Goal: Transaction & Acquisition: Purchase product/service

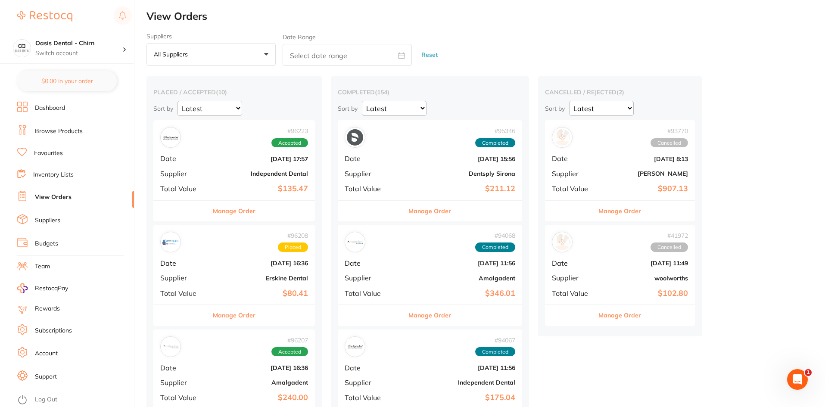
click at [59, 132] on link "Browse Products" at bounding box center [59, 131] width 48 height 9
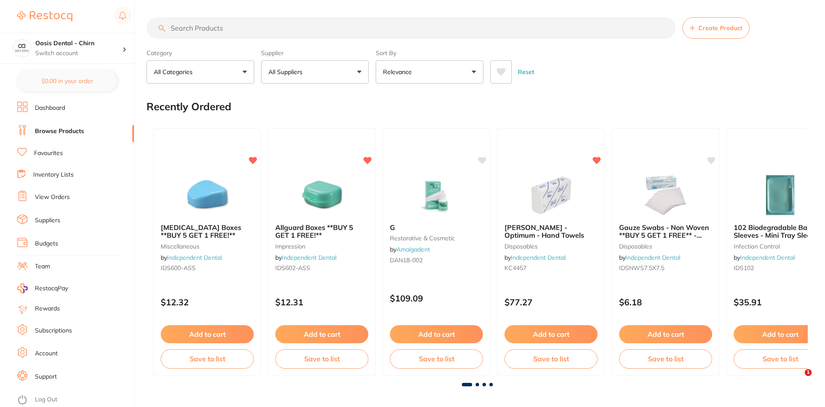
click at [56, 149] on li "Favourites" at bounding box center [75, 153] width 117 height 11
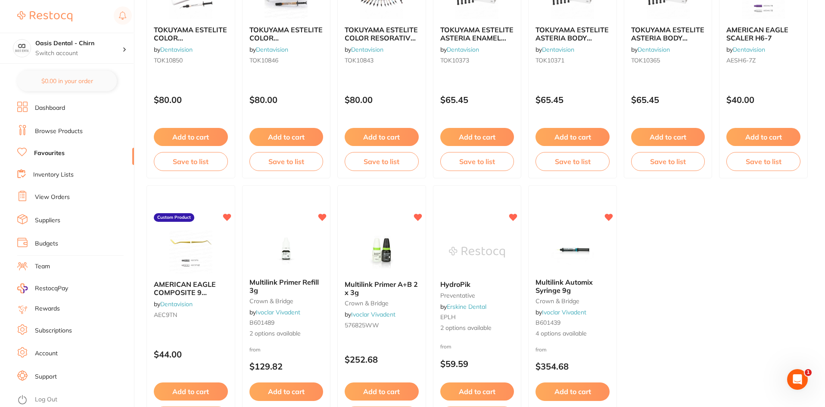
scroll to position [1768, 0]
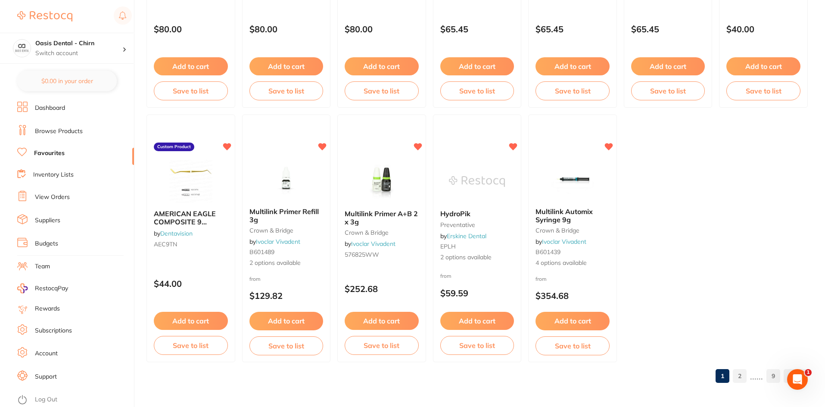
click at [743, 378] on link "2" at bounding box center [739, 375] width 14 height 17
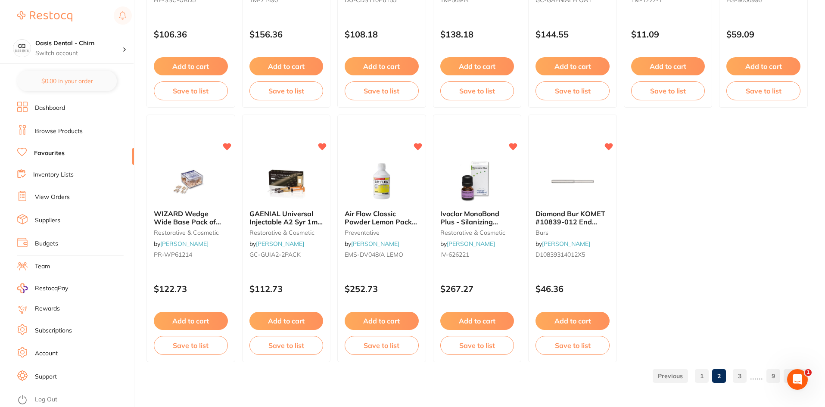
click at [743, 379] on link "3" at bounding box center [739, 375] width 14 height 17
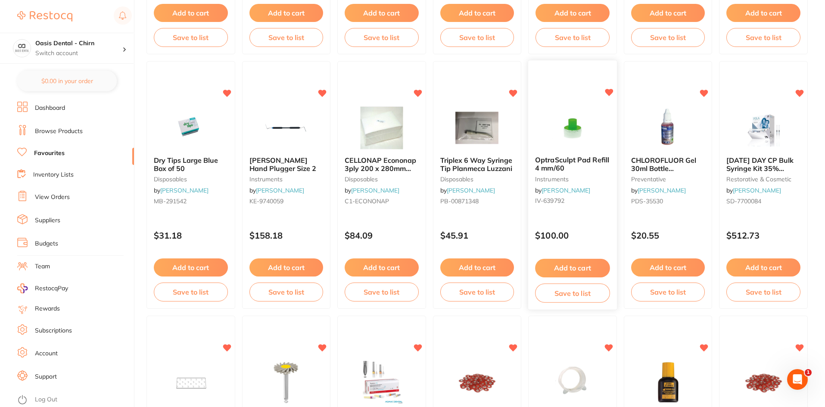
scroll to position [304, 0]
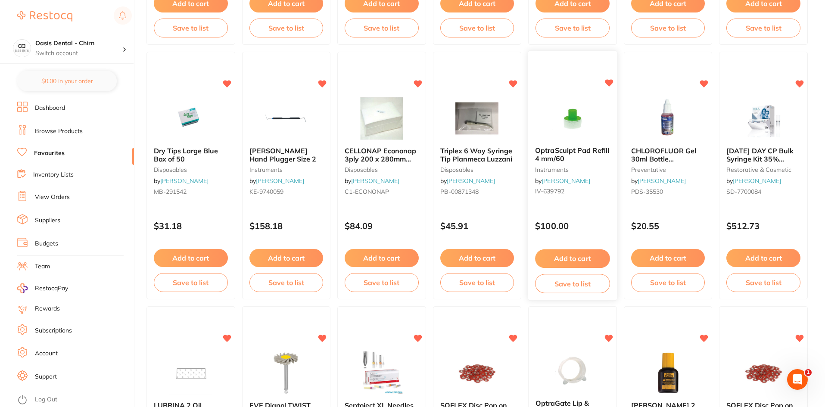
click at [581, 261] on button "Add to cart" at bounding box center [572, 258] width 74 height 19
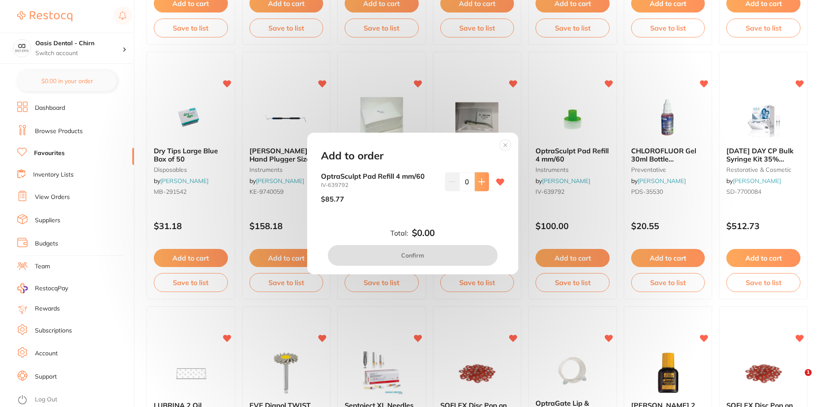
click at [485, 181] on button at bounding box center [482, 181] width 14 height 19
type input "1"
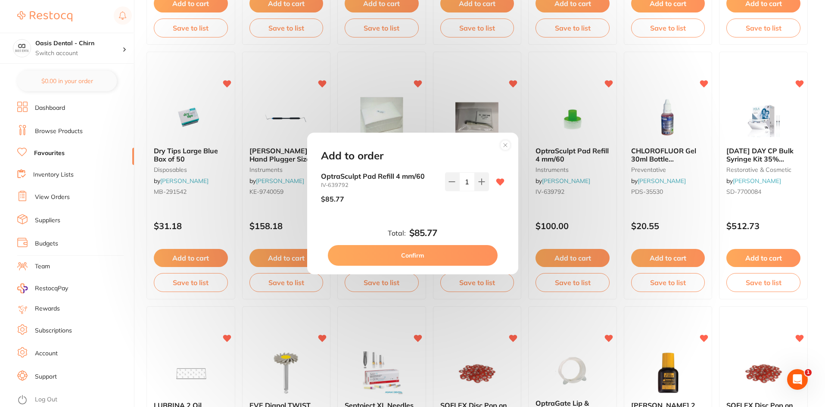
click at [479, 258] on button "Confirm" at bounding box center [413, 255] width 170 height 21
checkbox input "false"
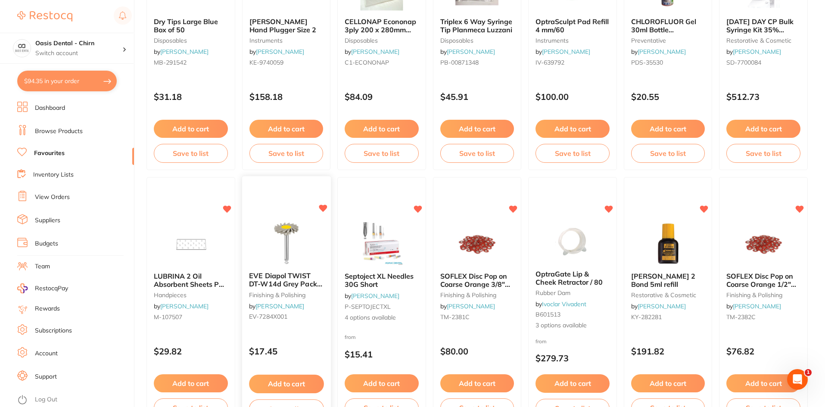
click at [293, 247] on img at bounding box center [286, 243] width 56 height 43
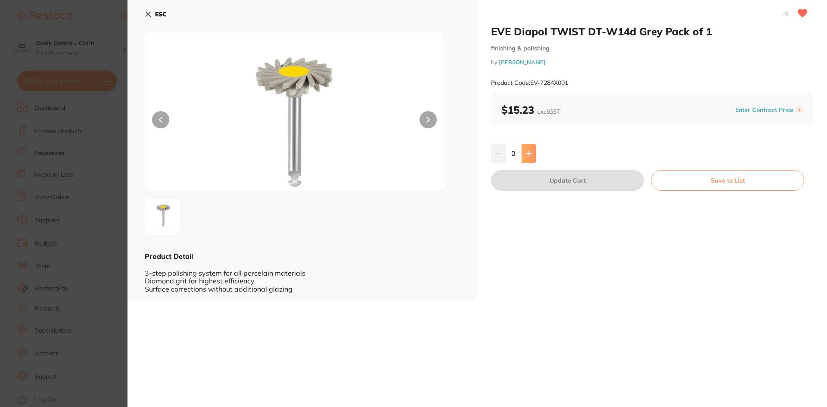
click at [523, 159] on button at bounding box center [528, 153] width 14 height 19
type input "1"
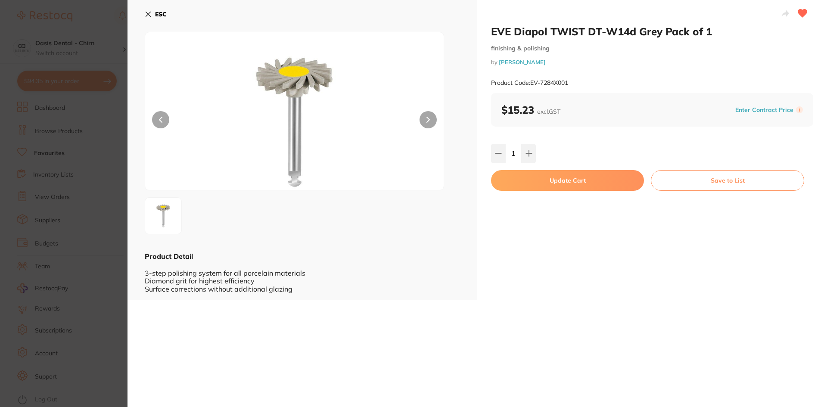
click at [561, 185] on button "Update Cart" at bounding box center [567, 180] width 153 height 21
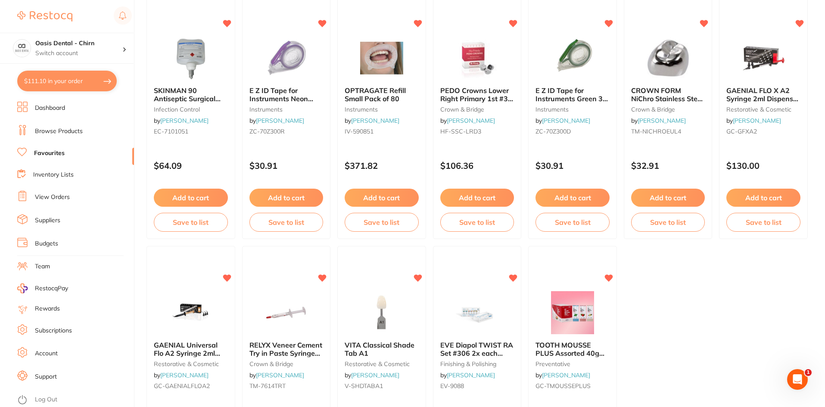
scroll to position [1765, 0]
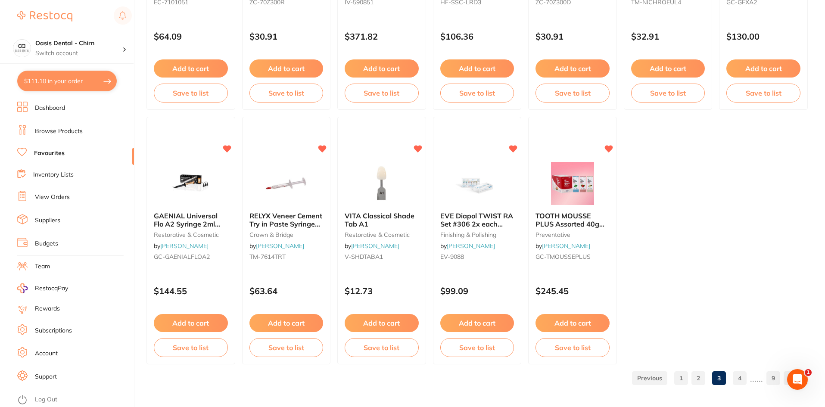
click at [741, 372] on link "4" at bounding box center [739, 377] width 14 height 17
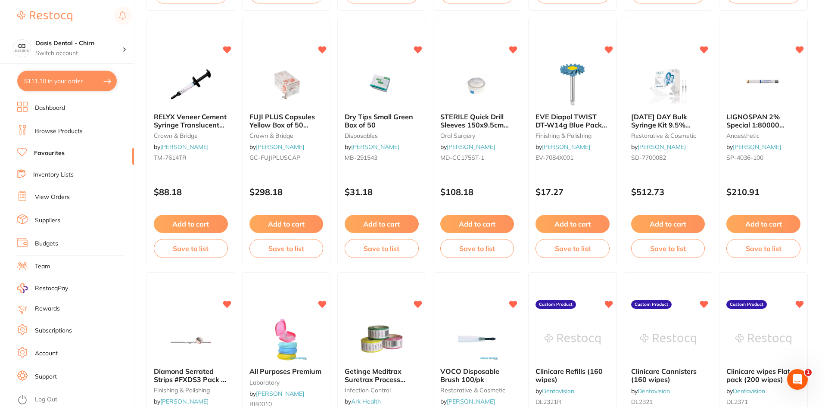
scroll to position [1076, 0]
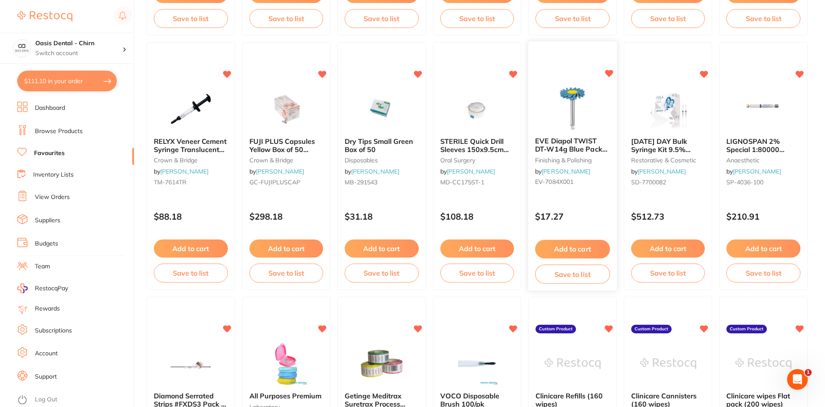
click at [576, 97] on img at bounding box center [572, 108] width 56 height 43
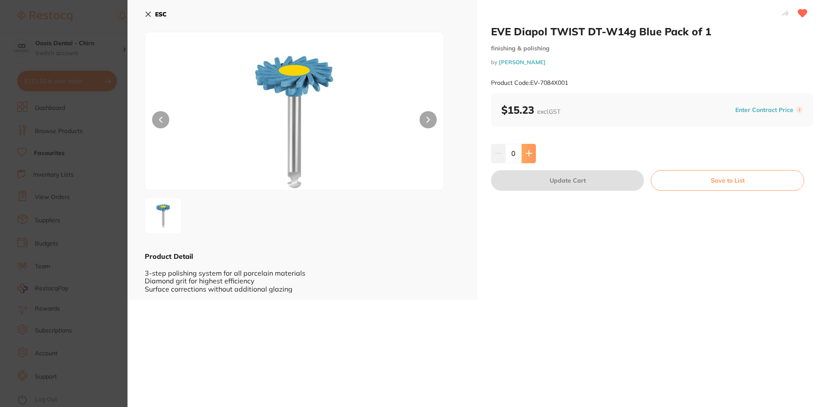
click at [527, 156] on icon at bounding box center [529, 154] width 6 height 6
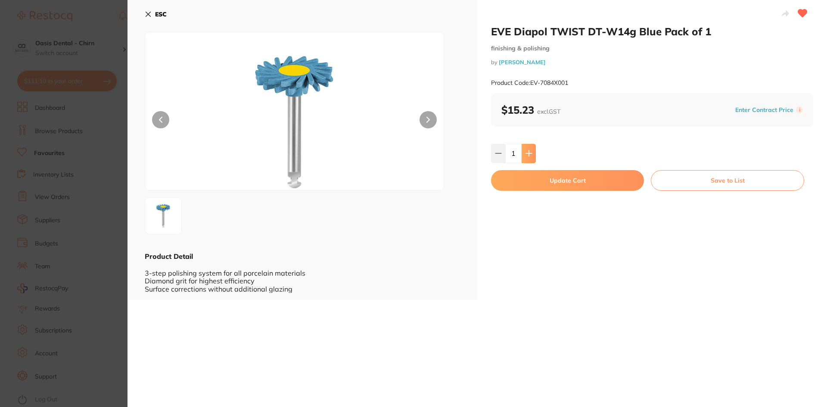
click at [527, 156] on icon at bounding box center [529, 154] width 6 height 6
click at [531, 155] on button at bounding box center [528, 153] width 14 height 19
type input "3"
drag, startPoint x: 552, startPoint y: 184, endPoint x: 617, endPoint y: 192, distance: 65.9
click at [552, 184] on button "Update Cart" at bounding box center [567, 180] width 153 height 21
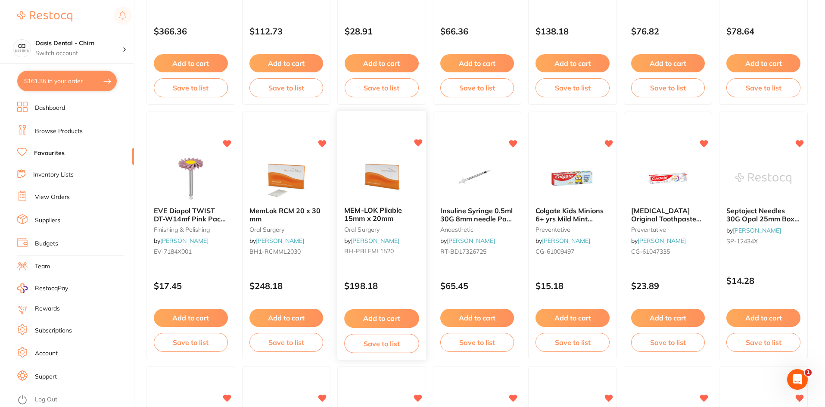
scroll to position [172, 0]
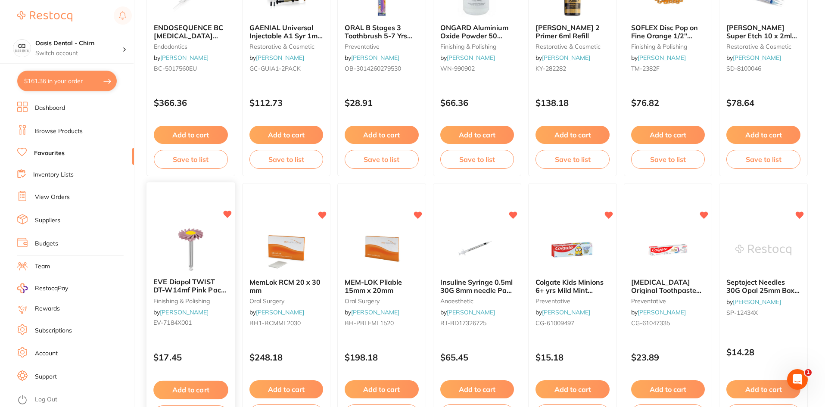
click at [213, 225] on div "EVE Diapol TWIST DT-W14mf Pink Pack of 1 finishing & polishing by Henry Schein …" at bounding box center [191, 307] width 90 height 250
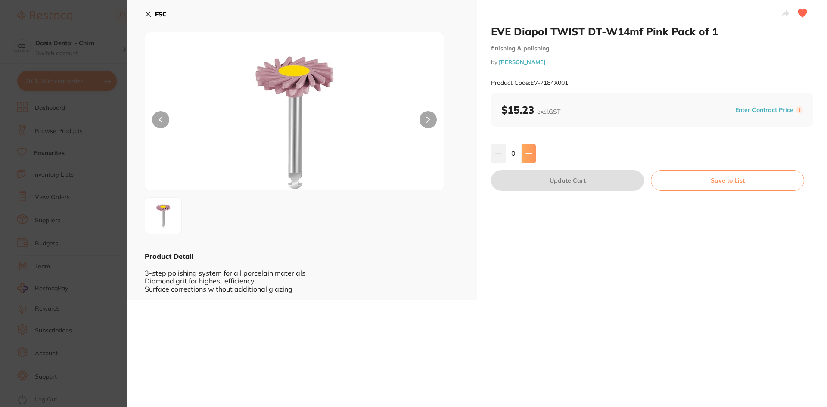
click at [530, 158] on button at bounding box center [528, 153] width 14 height 19
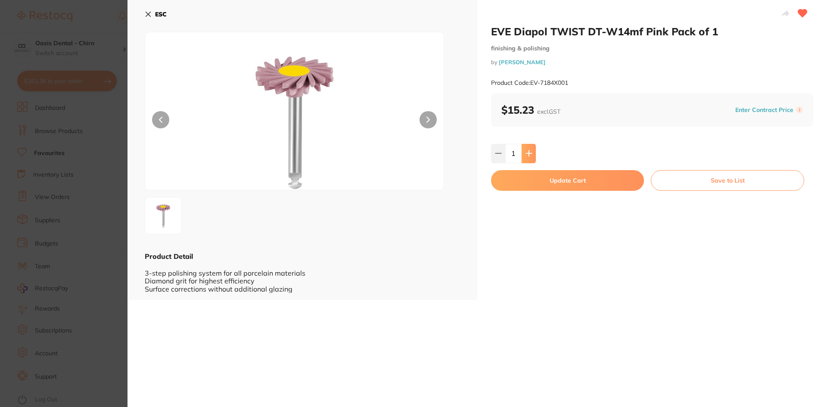
click at [530, 158] on button at bounding box center [528, 153] width 14 height 19
type input "3"
click at [553, 180] on button "Update Cart" at bounding box center [567, 180] width 153 height 21
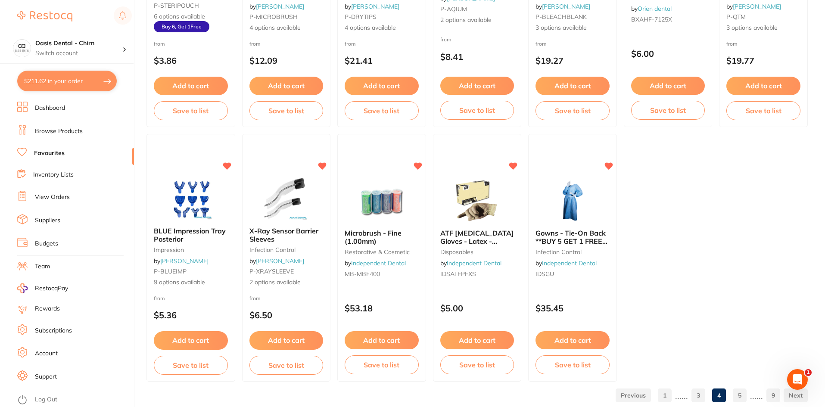
scroll to position [1768, 0]
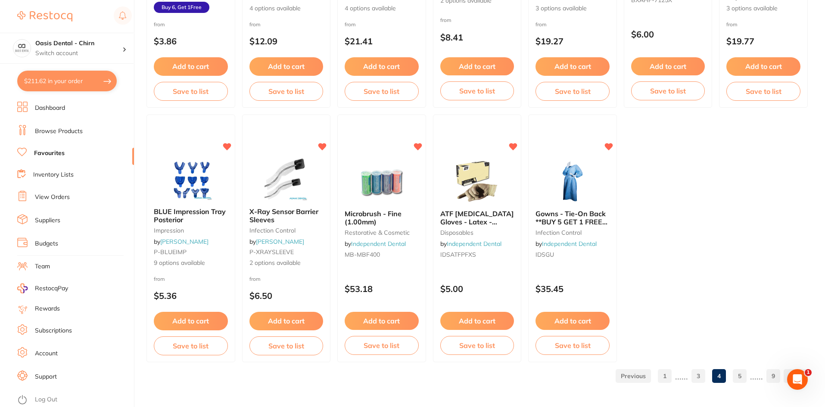
click at [695, 372] on link "3" at bounding box center [698, 375] width 14 height 17
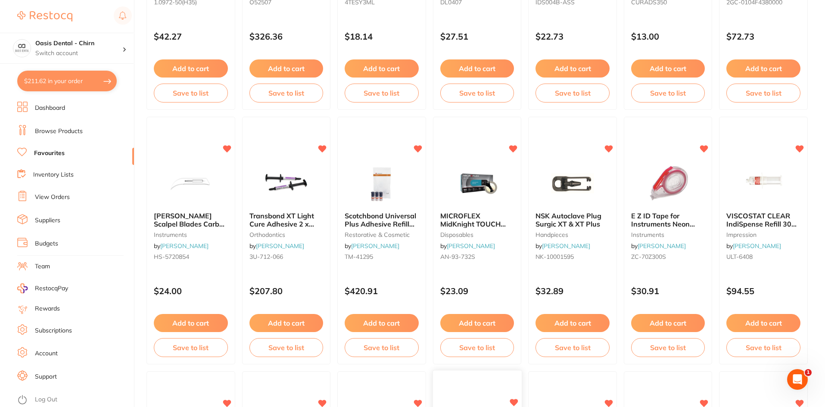
scroll to position [1076, 0]
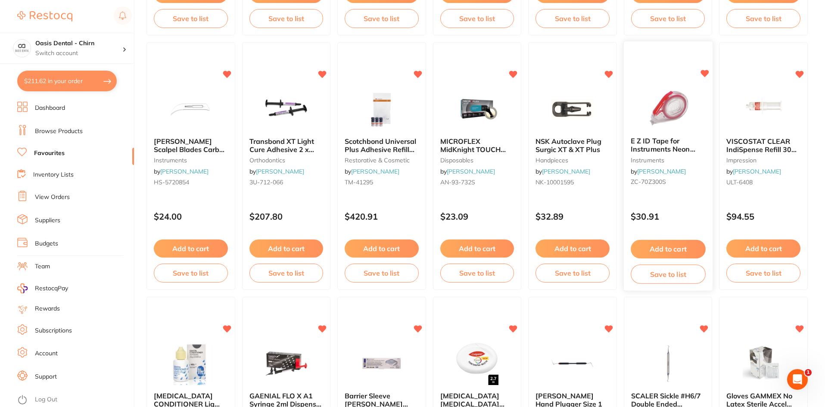
click at [680, 107] on img at bounding box center [667, 108] width 56 height 43
click at [680, 107] on section at bounding box center [412, 203] width 825 height 407
click at [671, 109] on img at bounding box center [667, 108] width 56 height 43
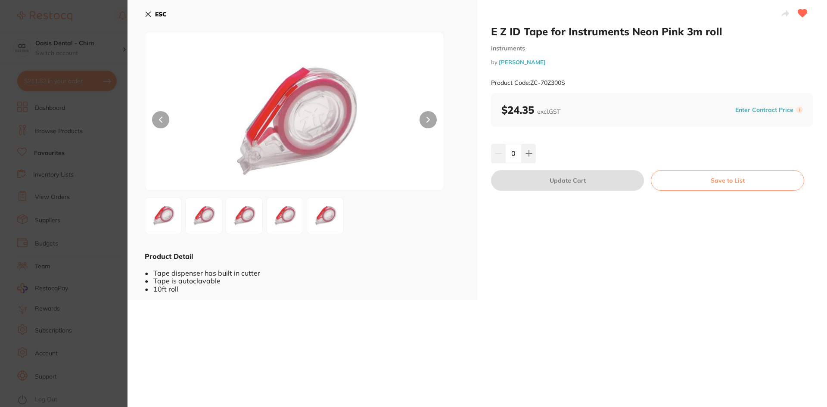
click at [150, 15] on icon at bounding box center [148, 14] width 7 height 7
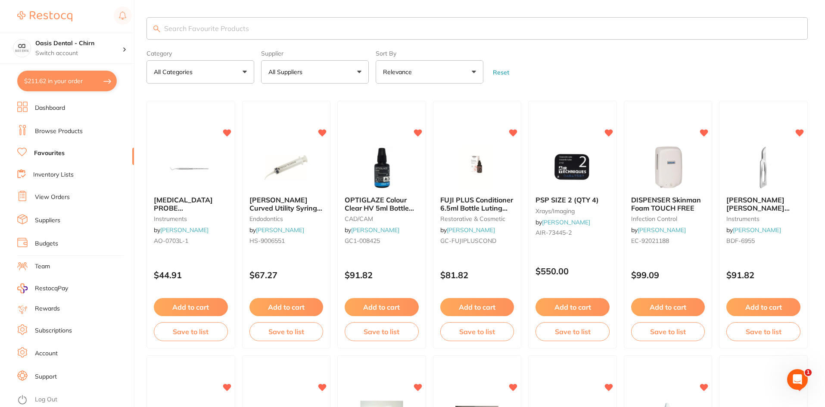
click at [228, 32] on input "search" at bounding box center [476, 28] width 661 height 22
type input "e z id"
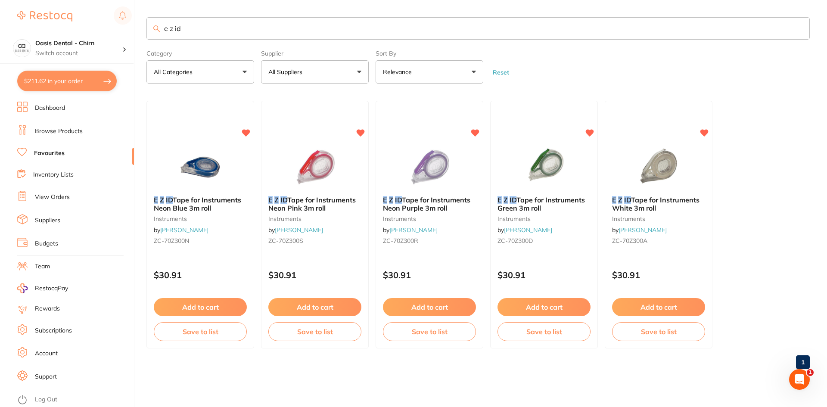
click at [75, 80] on button "$211.62 in your order" at bounding box center [66, 81] width 99 height 21
checkbox input "true"
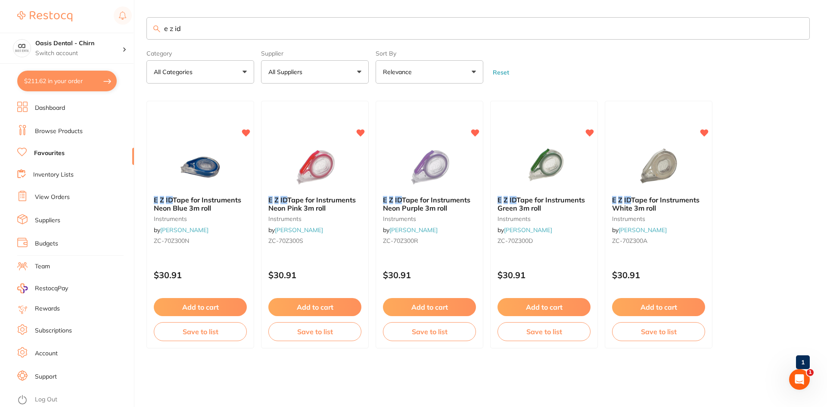
checkbox input "true"
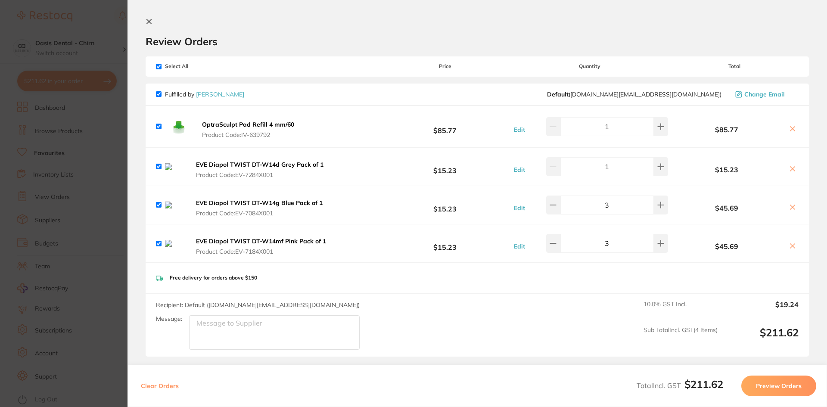
click at [147, 21] on icon at bounding box center [149, 21] width 7 height 7
click at [134, 31] on div "$211.62 Oasis Dental - Chirn Switch account Oasis Dental - Chirn $211.62 in you…" at bounding box center [413, 203] width 827 height 407
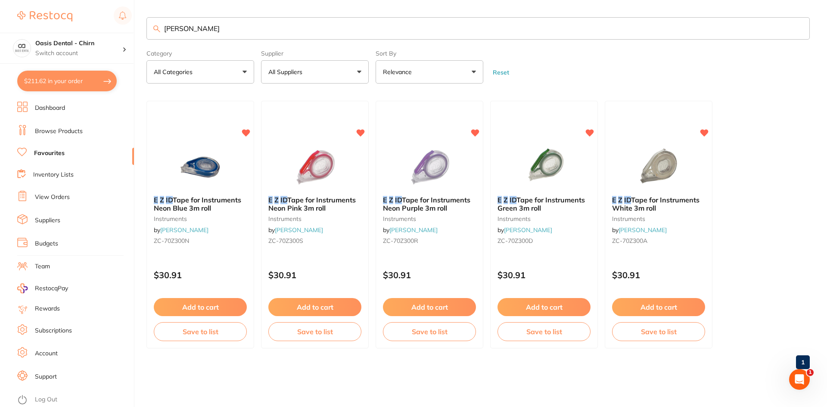
type input "eve diapok"
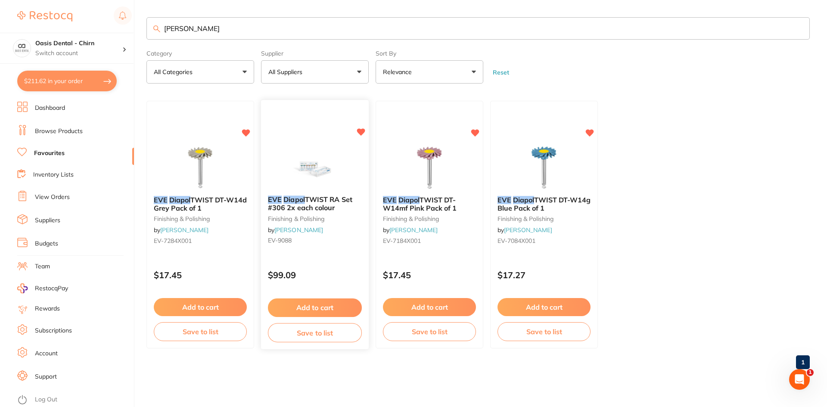
click at [325, 158] on img at bounding box center [314, 167] width 56 height 43
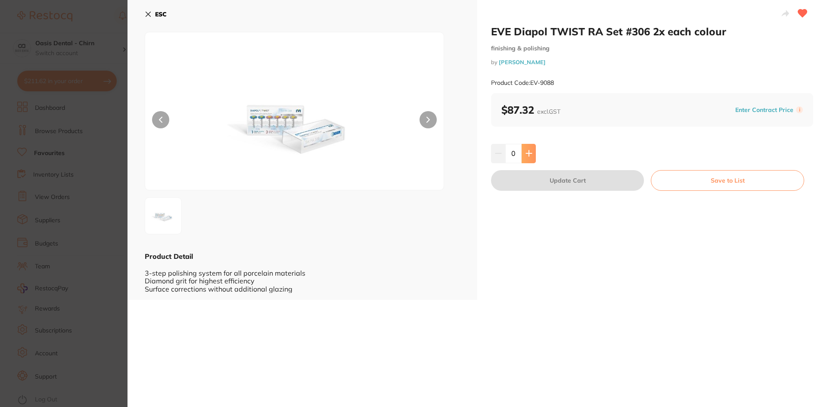
click at [532, 155] on button at bounding box center [528, 153] width 14 height 19
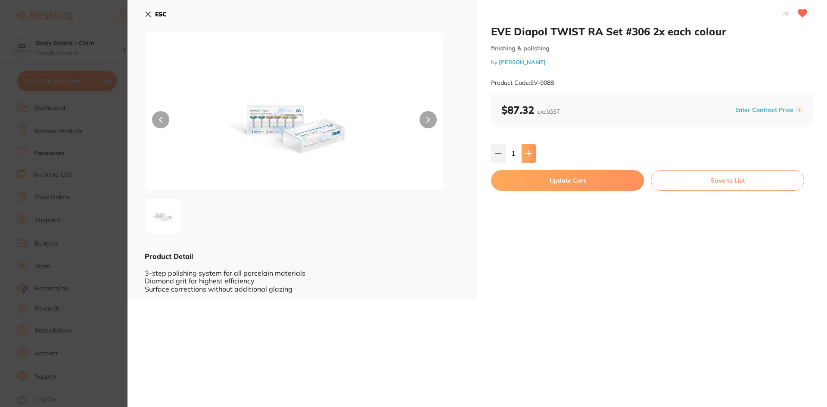
click at [532, 155] on button at bounding box center [528, 153] width 14 height 19
type input "2"
click at [563, 185] on button "Update Cart" at bounding box center [567, 180] width 153 height 21
checkbox input "false"
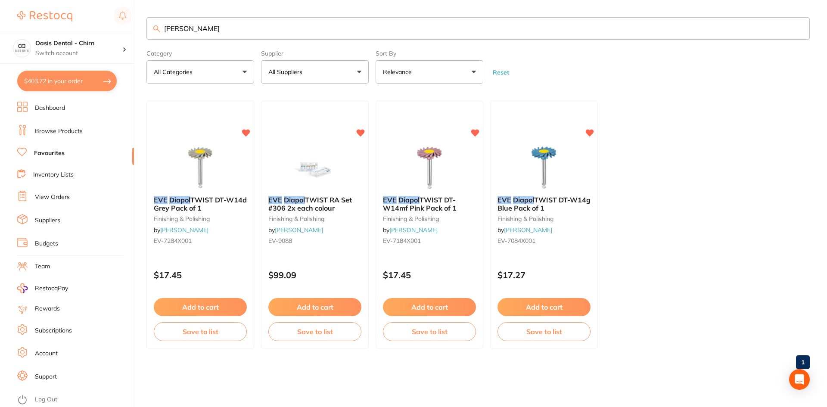
click at [91, 82] on button "$403.72 in your order" at bounding box center [66, 81] width 99 height 21
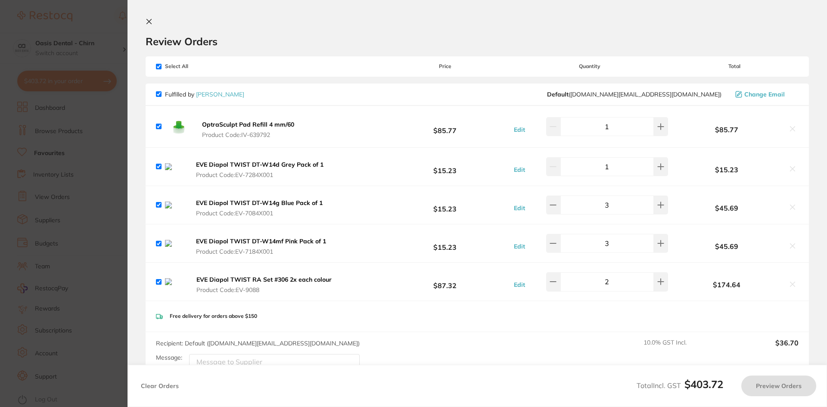
checkbox input "true"
click at [791, 167] on button at bounding box center [792, 169] width 12 height 9
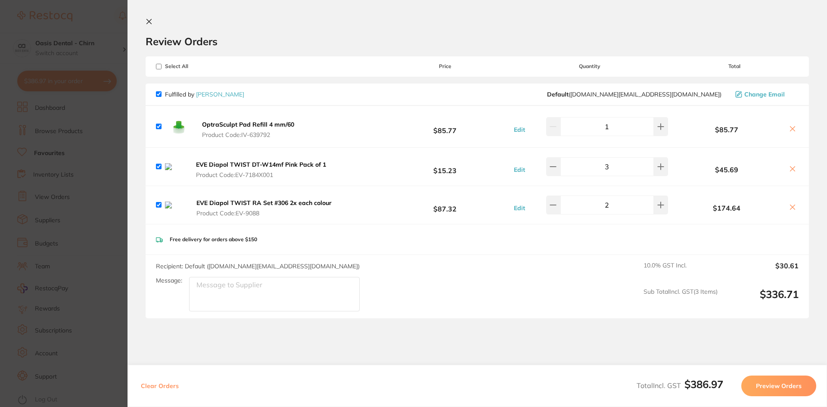
click at [789, 168] on icon at bounding box center [792, 168] width 7 height 7
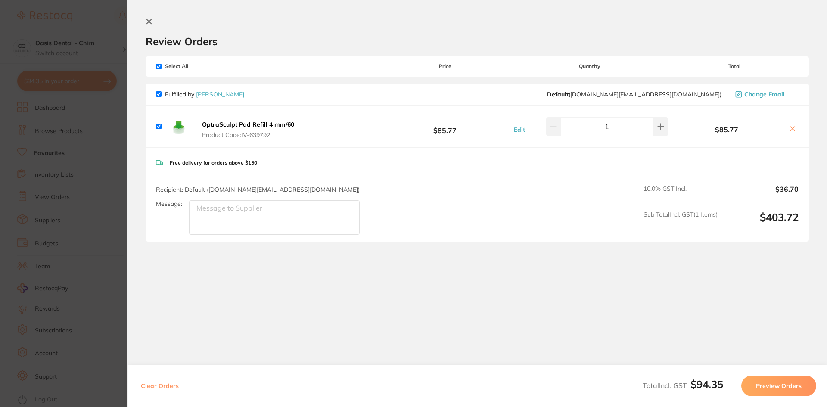
checkbox input "true"
click at [148, 25] on icon at bounding box center [149, 21] width 7 height 7
click at [149, 22] on input "eve diapok" at bounding box center [477, 28] width 663 height 22
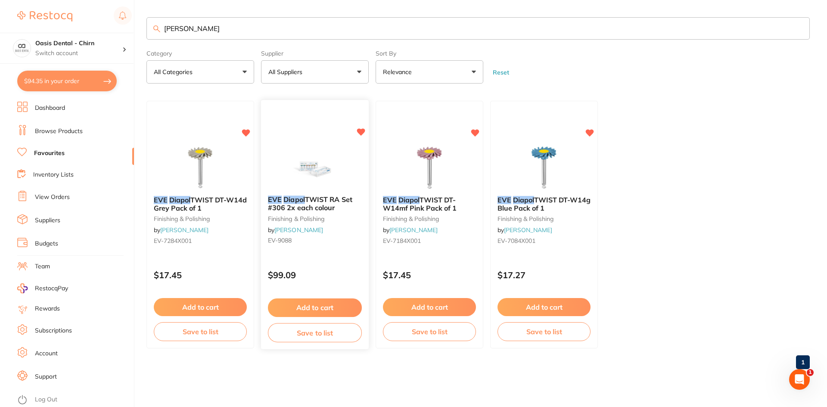
click at [341, 307] on button "Add to cart" at bounding box center [315, 307] width 94 height 19
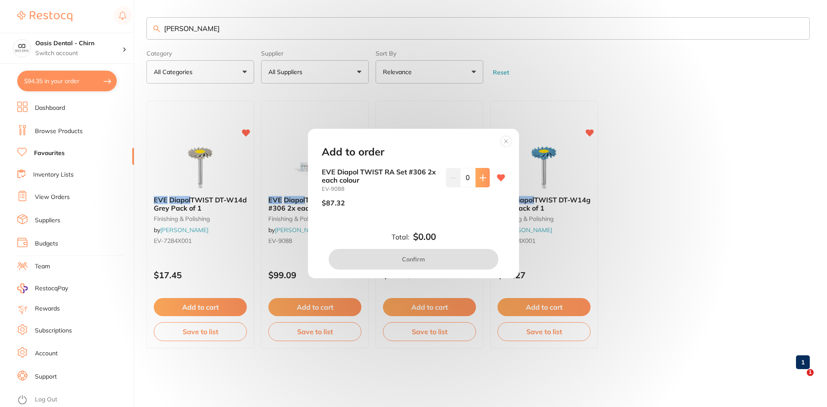
click at [484, 176] on button at bounding box center [482, 177] width 14 height 19
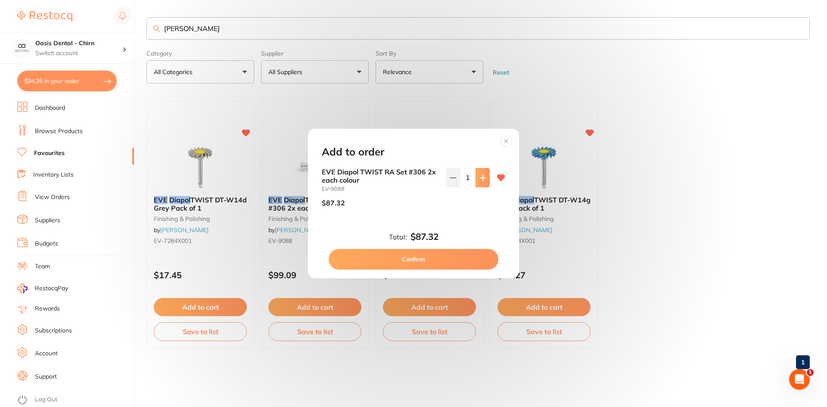
click at [484, 176] on button at bounding box center [482, 177] width 14 height 19
type input "2"
click at [493, 257] on button "Confirm" at bounding box center [414, 259] width 170 height 21
checkbox input "false"
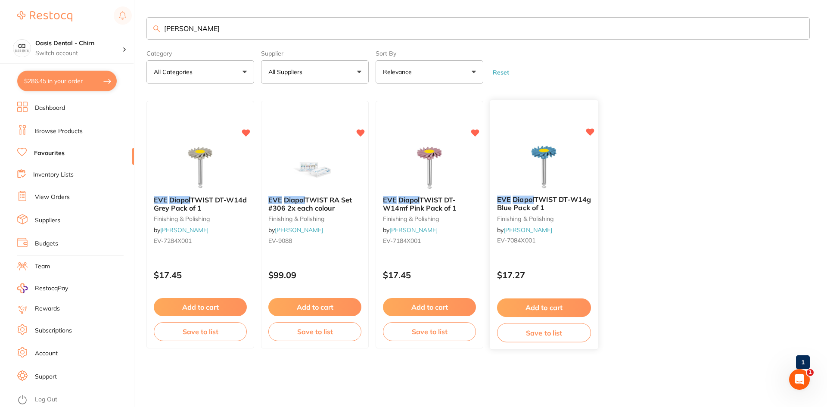
click at [563, 309] on button "Add to cart" at bounding box center [544, 307] width 94 height 19
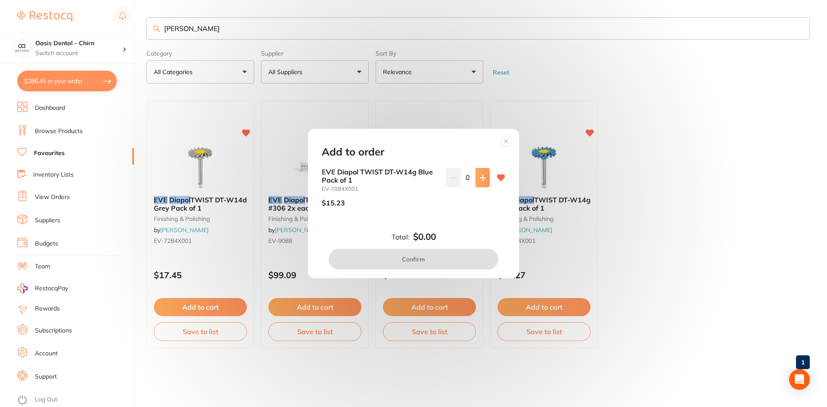
click at [479, 182] on button at bounding box center [482, 177] width 14 height 19
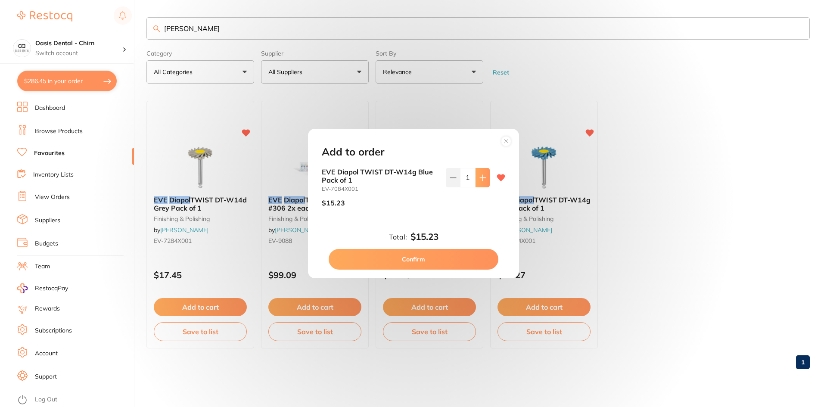
click at [479, 182] on button at bounding box center [482, 177] width 14 height 19
type input "2"
click at [465, 262] on button "Confirm" at bounding box center [414, 259] width 170 height 21
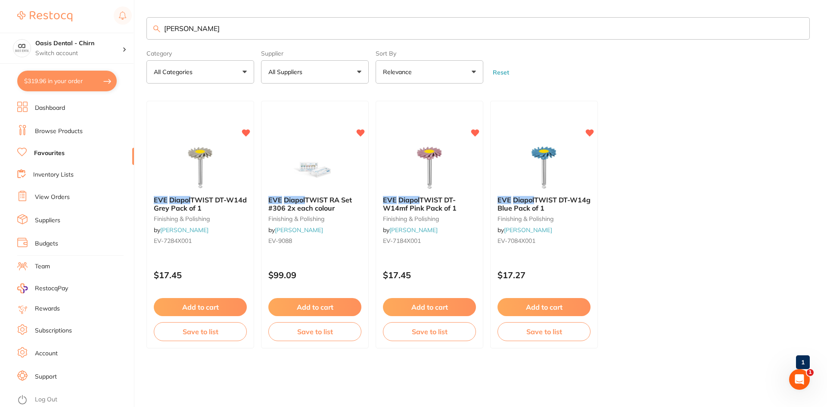
click at [67, 133] on link "Browse Products" at bounding box center [59, 131] width 48 height 9
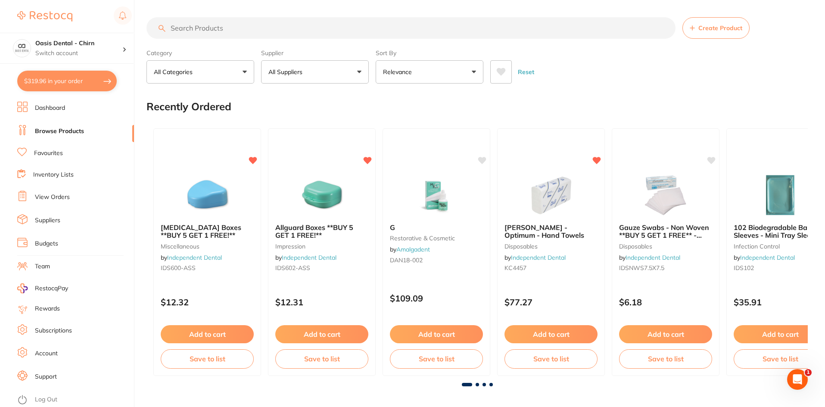
click at [307, 27] on input "search" at bounding box center [410, 28] width 529 height 22
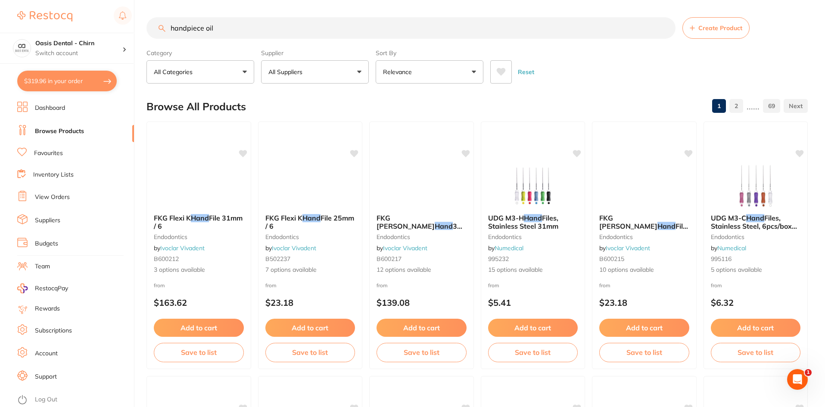
type input "handpiece oil"
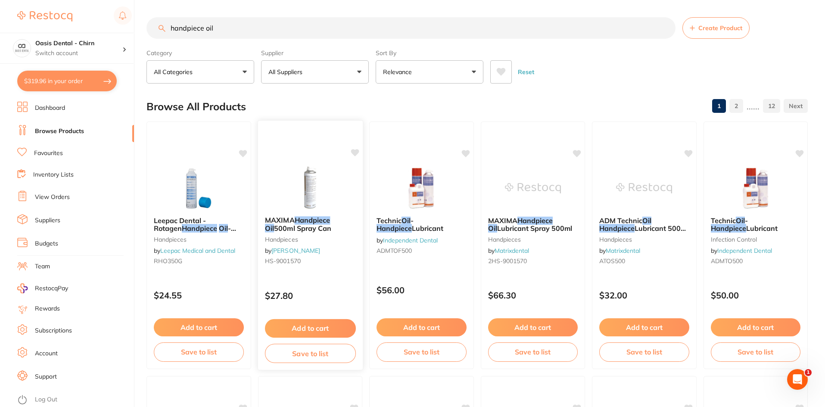
click at [355, 154] on icon at bounding box center [355, 152] width 8 height 7
click at [355, 152] on icon at bounding box center [355, 152] width 8 height 7
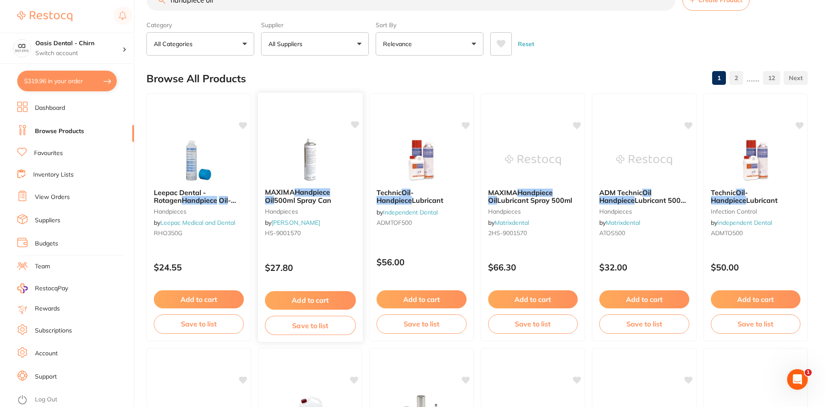
scroll to position [43, 0]
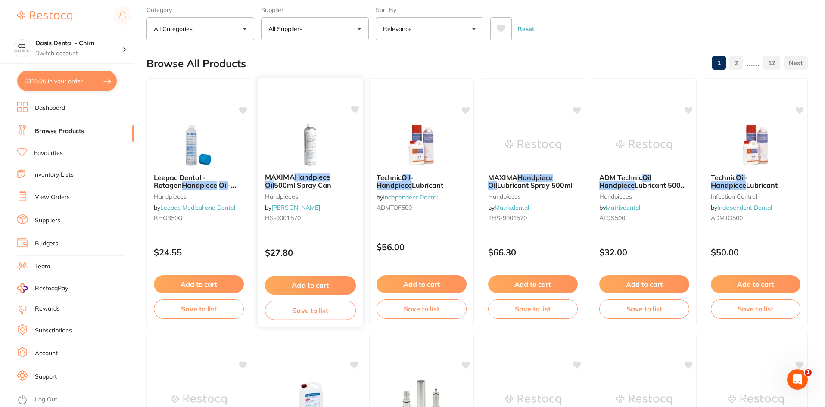
click at [356, 108] on icon at bounding box center [355, 109] width 8 height 7
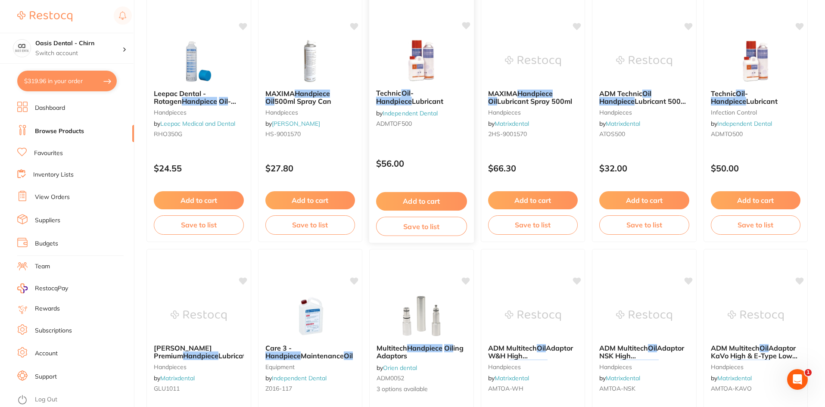
scroll to position [129, 0]
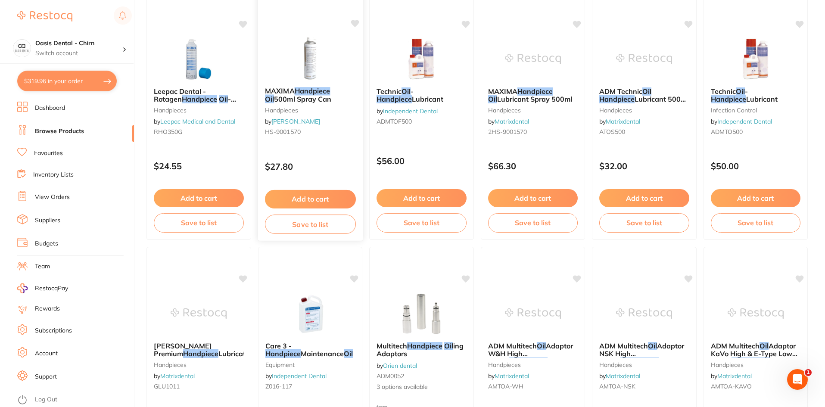
click at [330, 195] on button "Add to cart" at bounding box center [309, 199] width 91 height 19
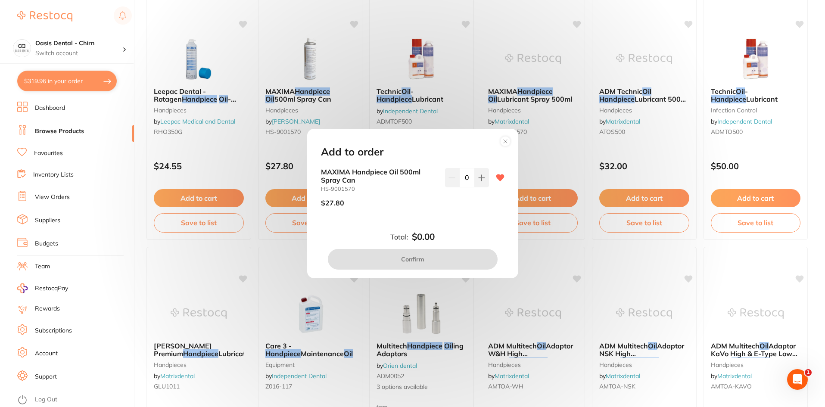
scroll to position [0, 0]
click at [482, 176] on icon at bounding box center [481, 177] width 7 height 7
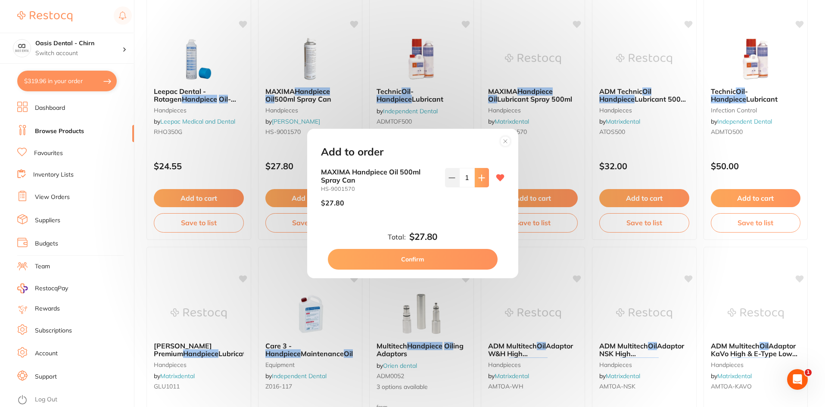
click at [482, 176] on icon at bounding box center [481, 177] width 7 height 7
type input "2"
click at [441, 261] on button "Confirm" at bounding box center [413, 259] width 170 height 21
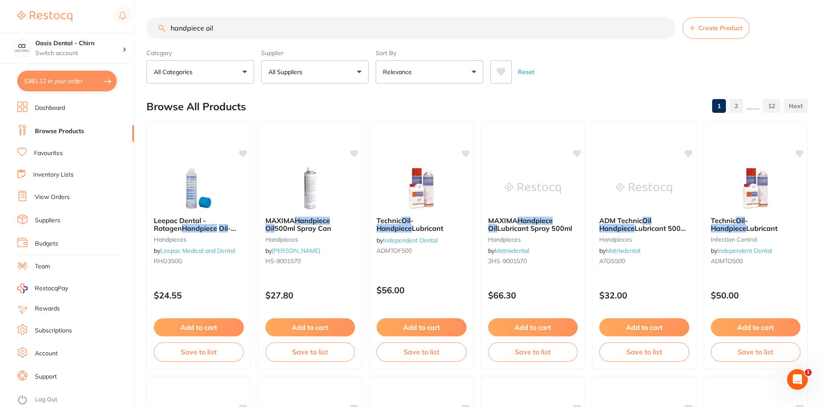
click at [77, 80] on button "$381.12 in your order" at bounding box center [66, 81] width 99 height 21
checkbox input "true"
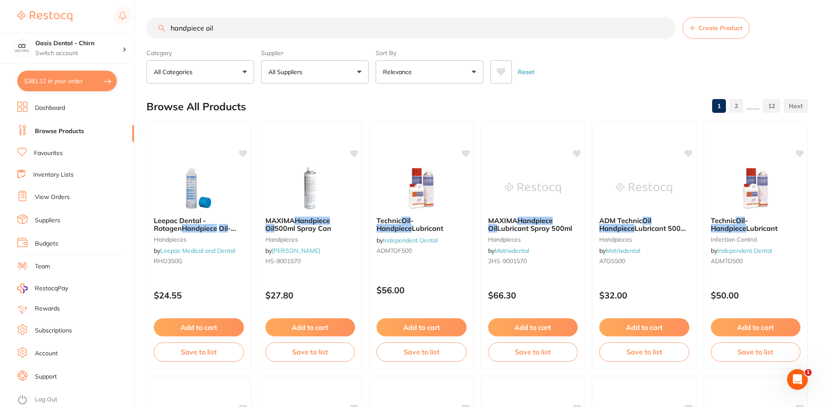
checkbox input "true"
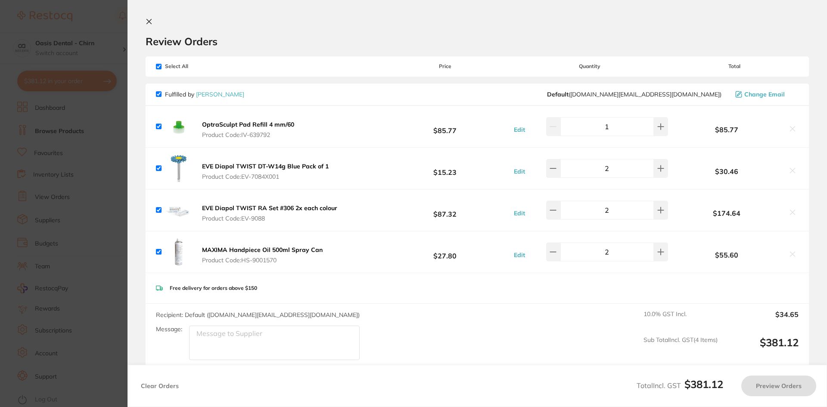
click at [147, 19] on icon at bounding box center [149, 21] width 7 height 7
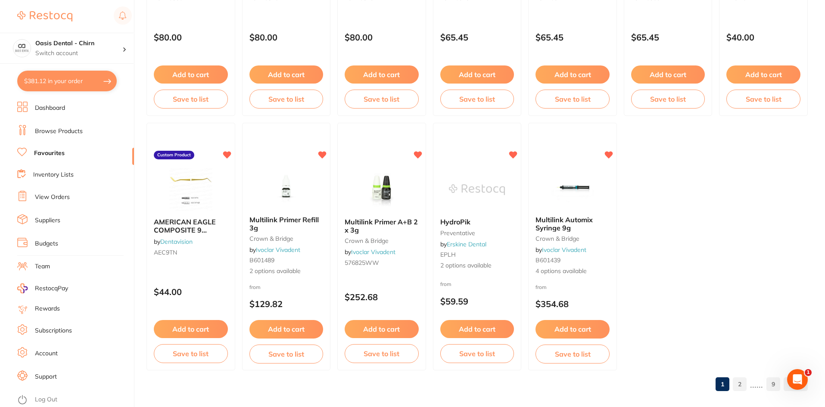
scroll to position [1768, 0]
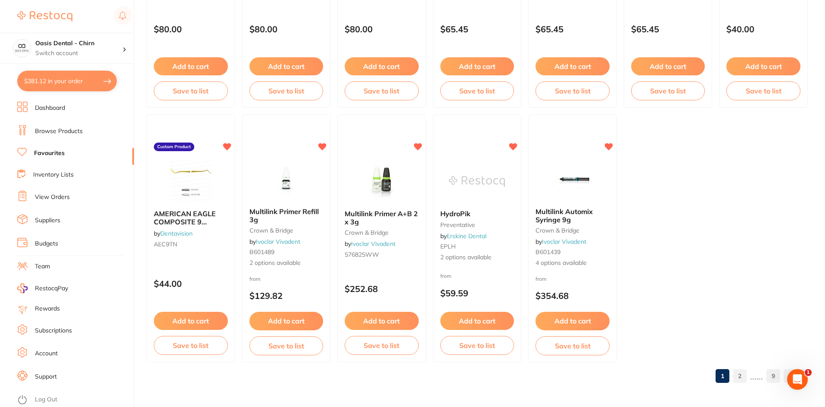
click at [772, 373] on link "9" at bounding box center [773, 375] width 14 height 17
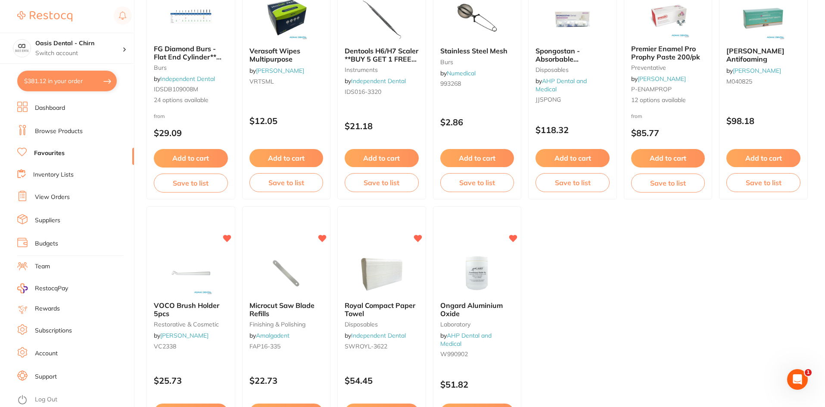
scroll to position [495, 0]
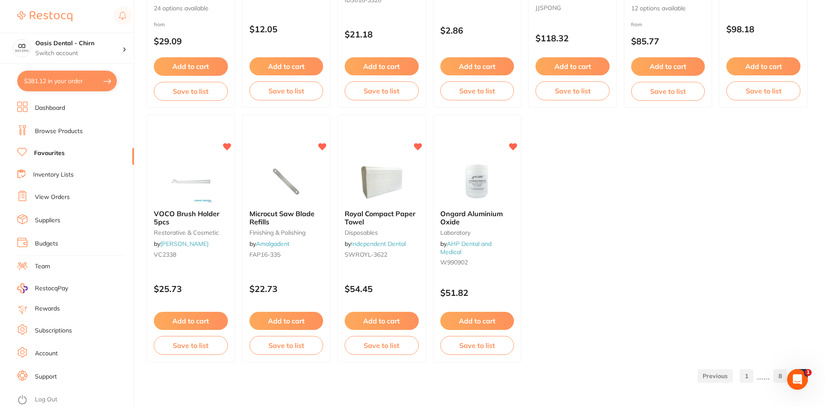
click at [779, 374] on link "8" at bounding box center [780, 375] width 14 height 17
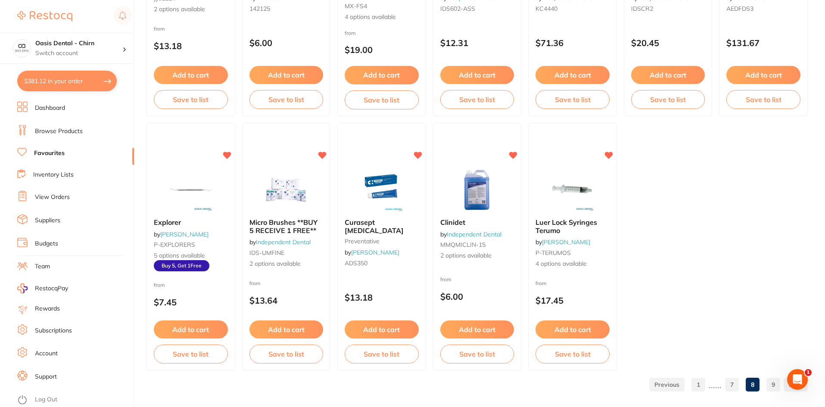
scroll to position [1768, 0]
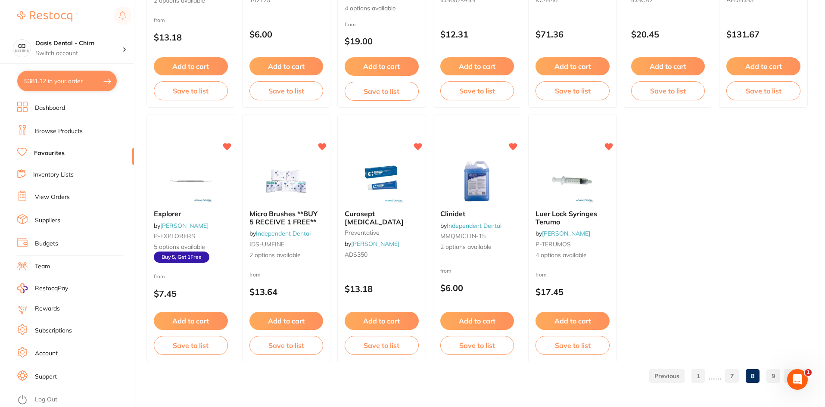
click at [732, 374] on link "7" at bounding box center [732, 375] width 14 height 17
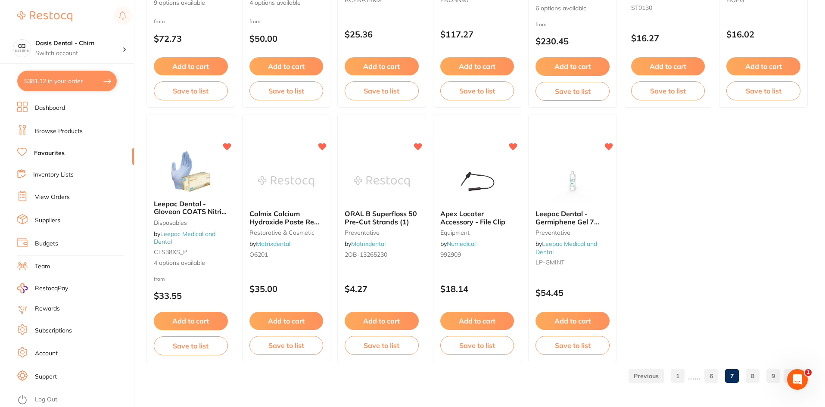
scroll to position [0, 0]
click at [62, 128] on link "Browse Products" at bounding box center [59, 131] width 48 height 9
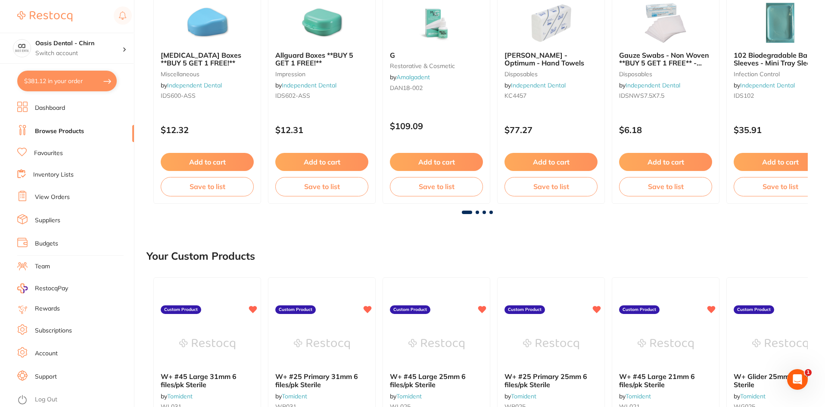
click at [59, 195] on link "View Orders" at bounding box center [52, 197] width 35 height 9
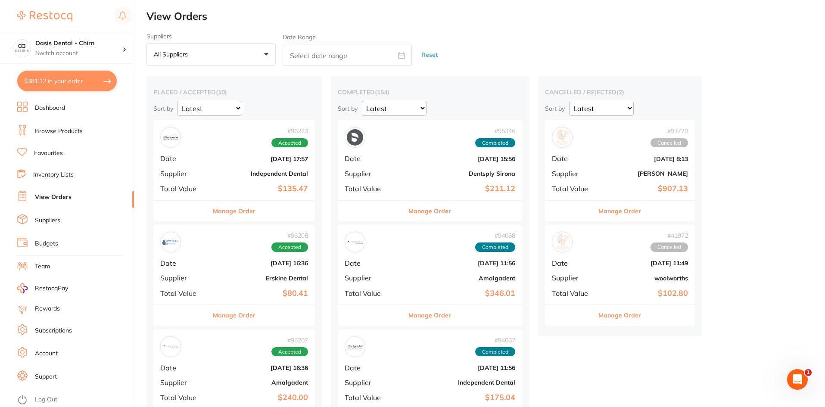
click at [269, 179] on div "# 96223 Accepted Date Oct 8 2025, 17:57 Supplier Independent Dental Total Value…" at bounding box center [233, 160] width 161 height 80
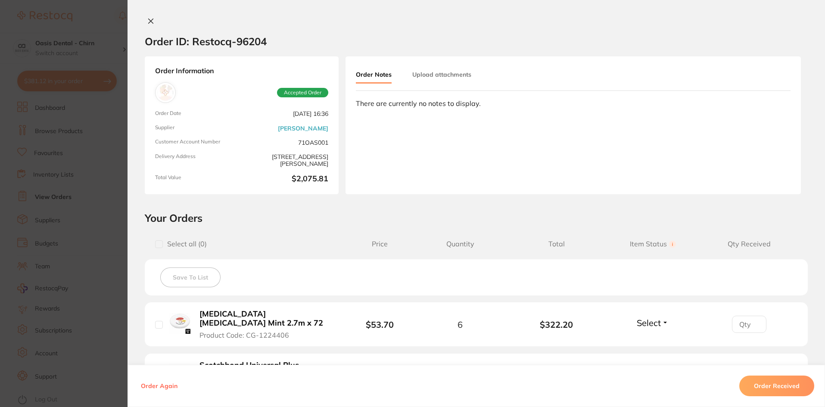
click at [149, 20] on icon at bounding box center [151, 21] width 5 height 5
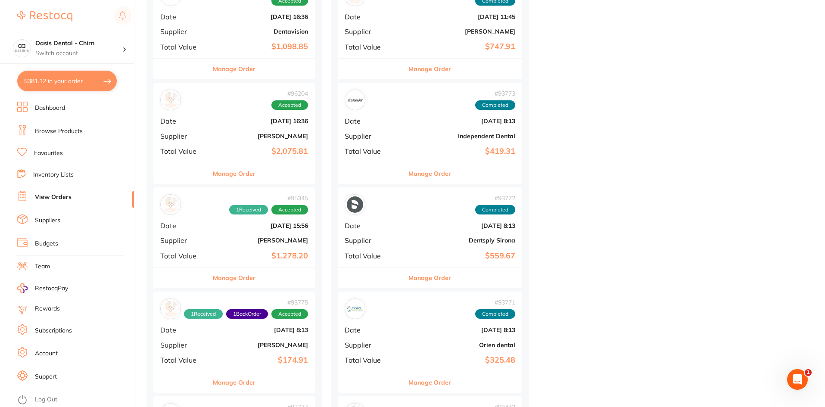
click at [291, 248] on div "# 95345 1 Received Accepted Date [DATE] 15:56 Supplier [PERSON_NAME] Total Valu…" at bounding box center [233, 227] width 161 height 80
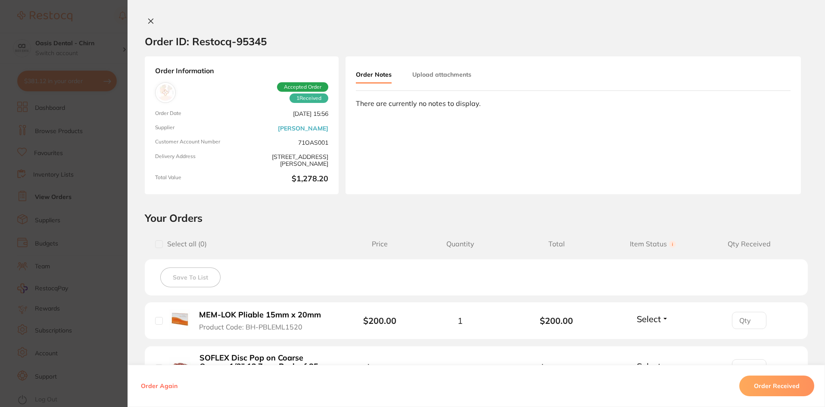
click at [151, 17] on button at bounding box center [151, 21] width 12 height 9
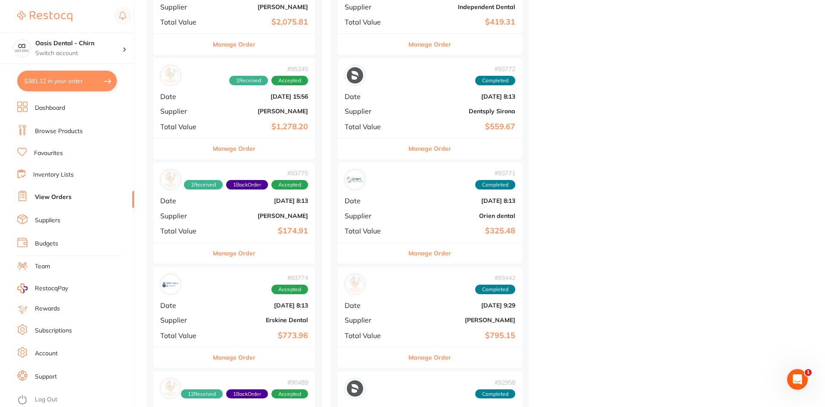
click at [288, 227] on b "$174.91" at bounding box center [261, 230] width 94 height 9
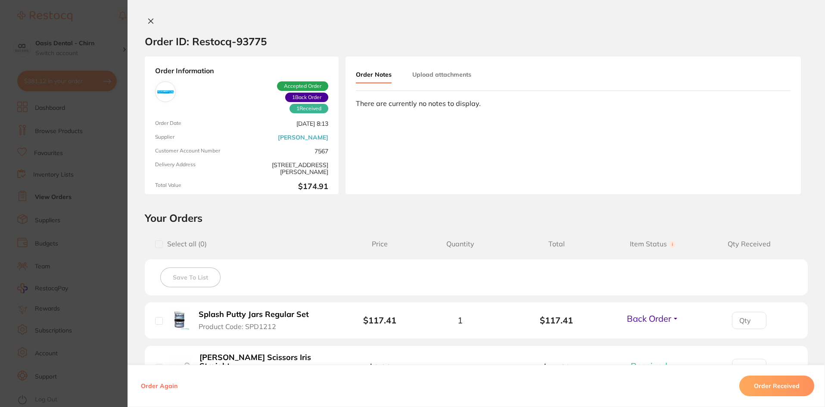
click at [151, 19] on icon at bounding box center [151, 21] width 5 height 5
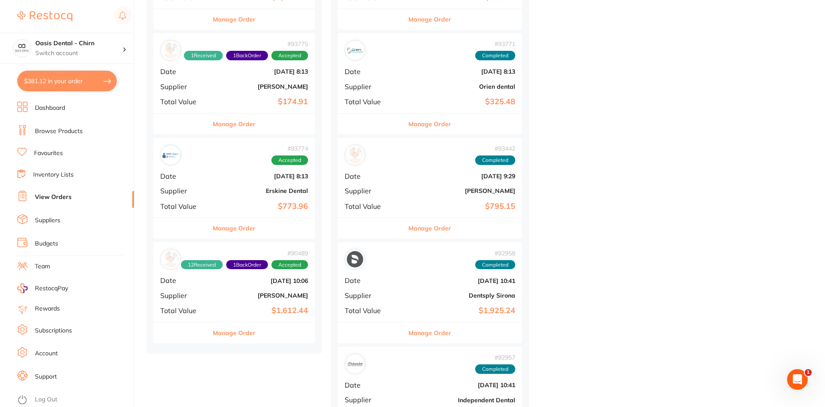
click at [278, 298] on b "[PERSON_NAME]" at bounding box center [261, 295] width 94 height 7
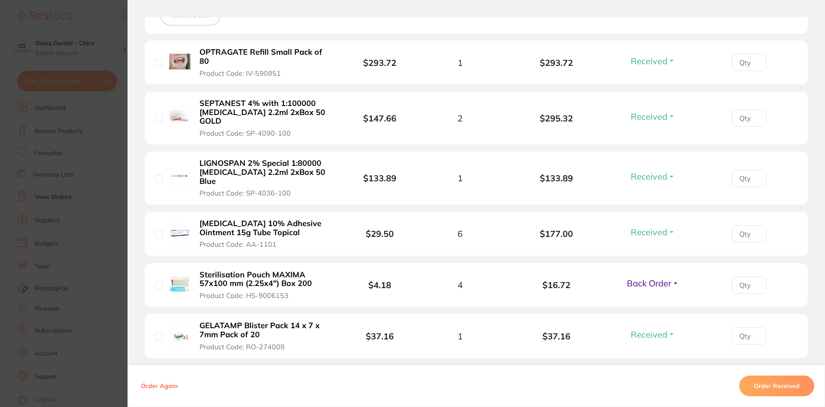
scroll to position [301, 0]
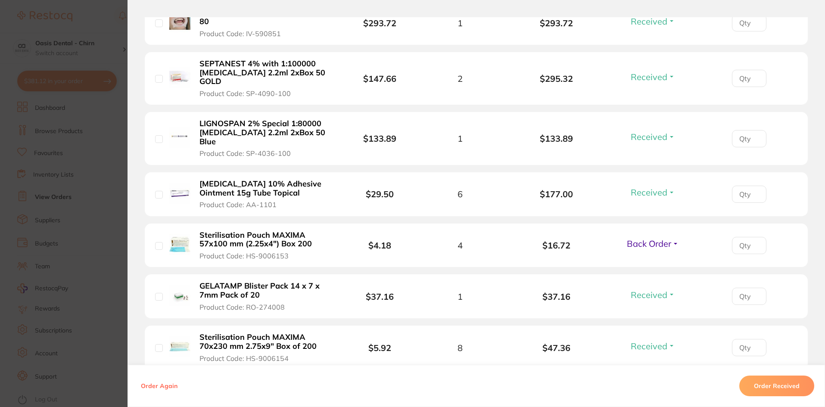
click at [652, 238] on div "Back Order Received Back Order" at bounding box center [652, 245] width 57 height 14
click at [652, 238] on span "Back Order" at bounding box center [649, 243] width 44 height 11
click at [656, 259] on span "Received" at bounding box center [653, 262] width 22 height 6
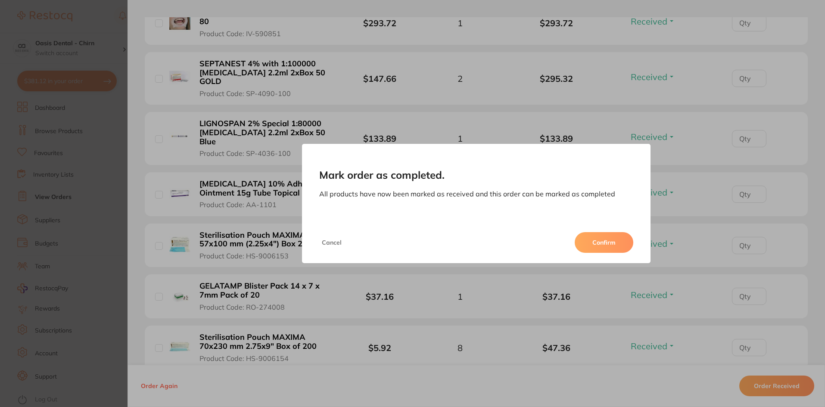
click at [655, 235] on div "Mark order as completed. All products have now been marked as received and this…" at bounding box center [475, 203] width 697 height 407
click at [619, 239] on button "Confirm" at bounding box center [603, 242] width 59 height 21
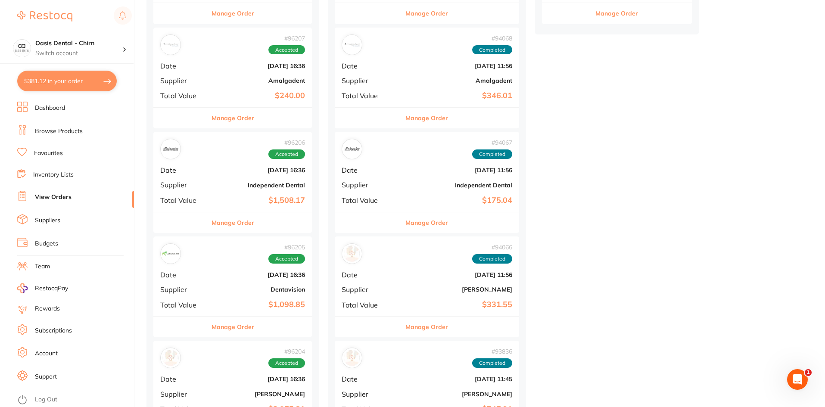
scroll to position [301, 0]
click at [68, 130] on link "Browse Products" at bounding box center [59, 131] width 48 height 9
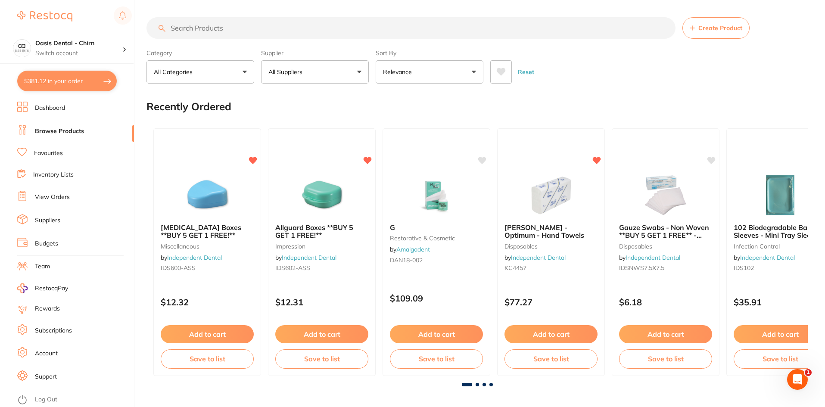
click at [202, 29] on input "search" at bounding box center [410, 28] width 529 height 22
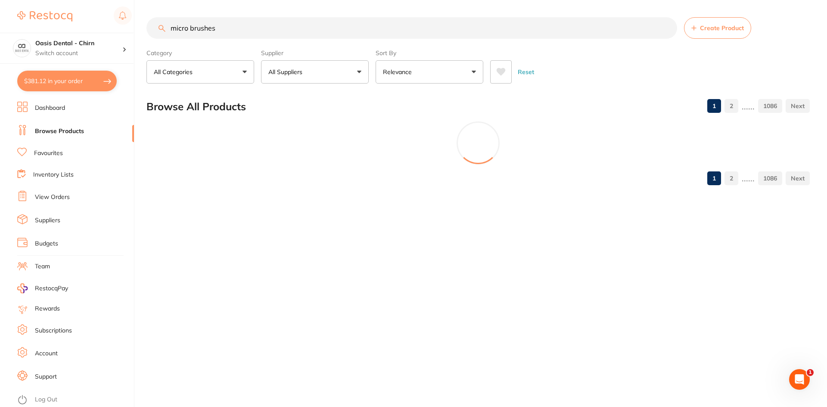
click at [213, 28] on input "micro brushes" at bounding box center [411, 28] width 530 height 22
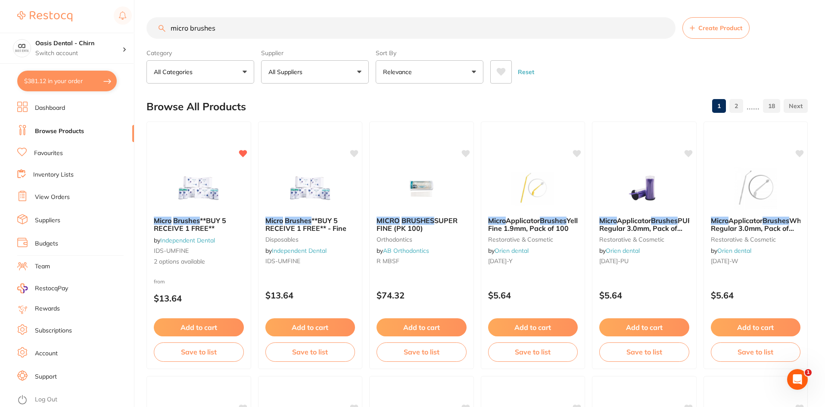
type input "micro brushes"
click at [331, 74] on button "All Suppliers" at bounding box center [315, 71] width 108 height 23
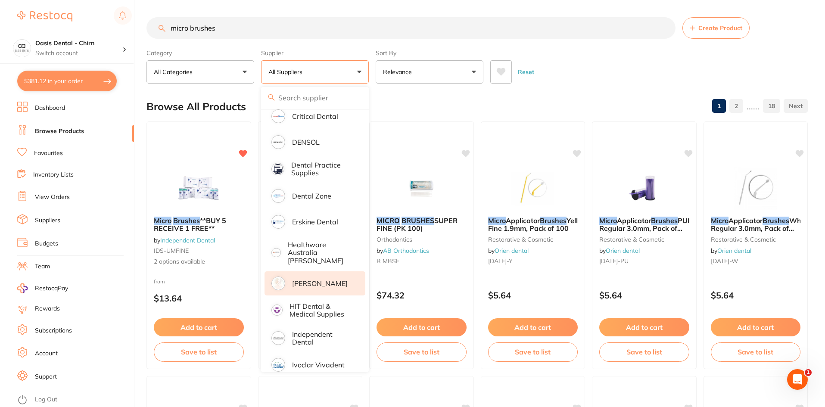
scroll to position [215, 0]
click at [326, 277] on p "[PERSON_NAME]" at bounding box center [320, 281] width 56 height 8
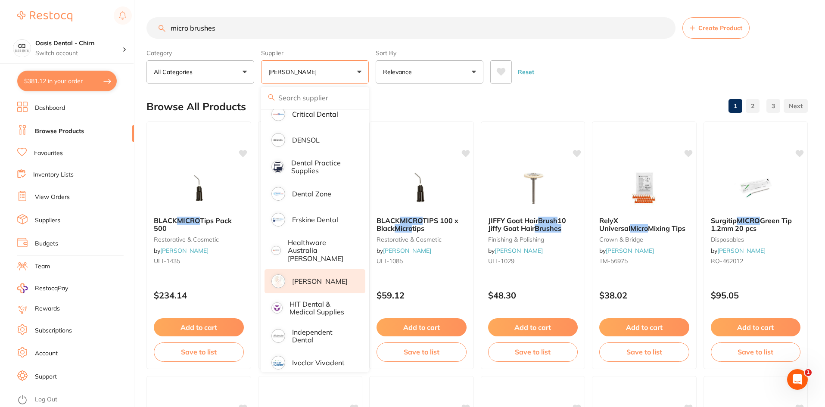
scroll to position [0, 0]
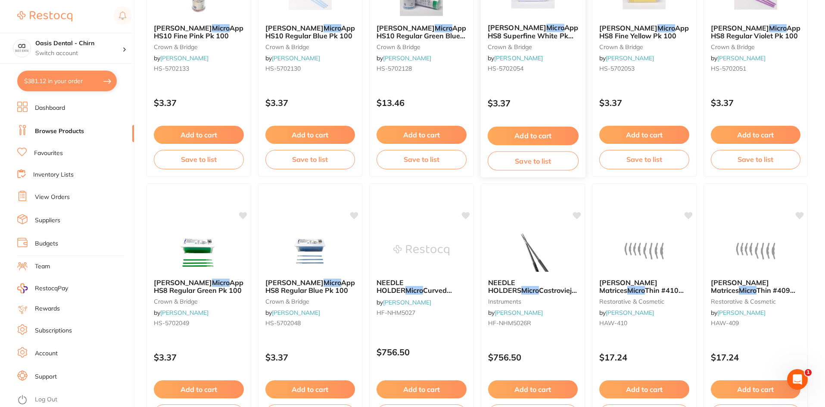
scroll to position [1076, 0]
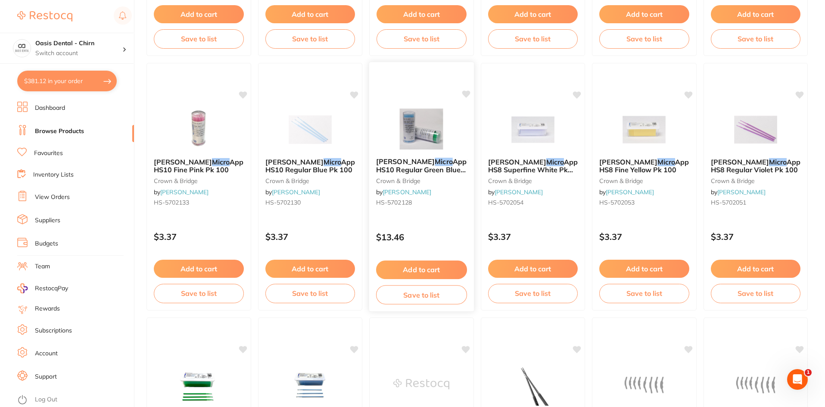
click at [435, 115] on img at bounding box center [421, 128] width 56 height 43
click at [415, 126] on section at bounding box center [412, 203] width 825 height 407
click at [419, 142] on img at bounding box center [421, 128] width 56 height 43
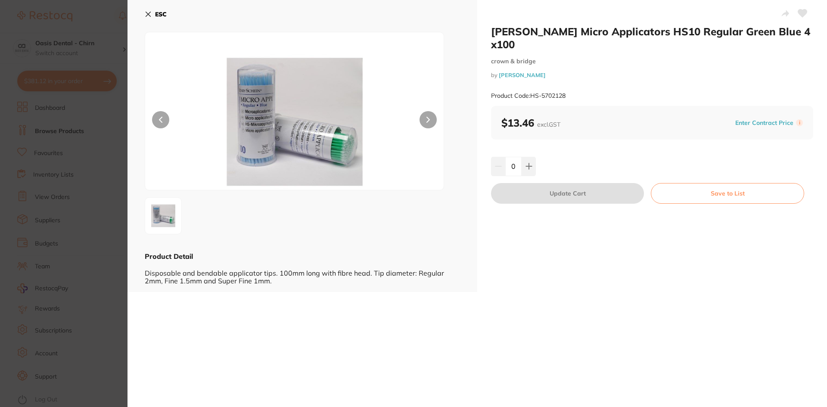
click at [492, 42] on h2 "[PERSON_NAME] Micro Applicators HS10 Regular Green Blue 4 x100" at bounding box center [652, 38] width 322 height 26
drag, startPoint x: 530, startPoint y: 96, endPoint x: 573, endPoint y: 96, distance: 42.2
click at [573, 96] on div "Product Code: HS-5702128" at bounding box center [652, 95] width 322 height 21
copy small "HS-5702128"
